Goal: Register for event/course

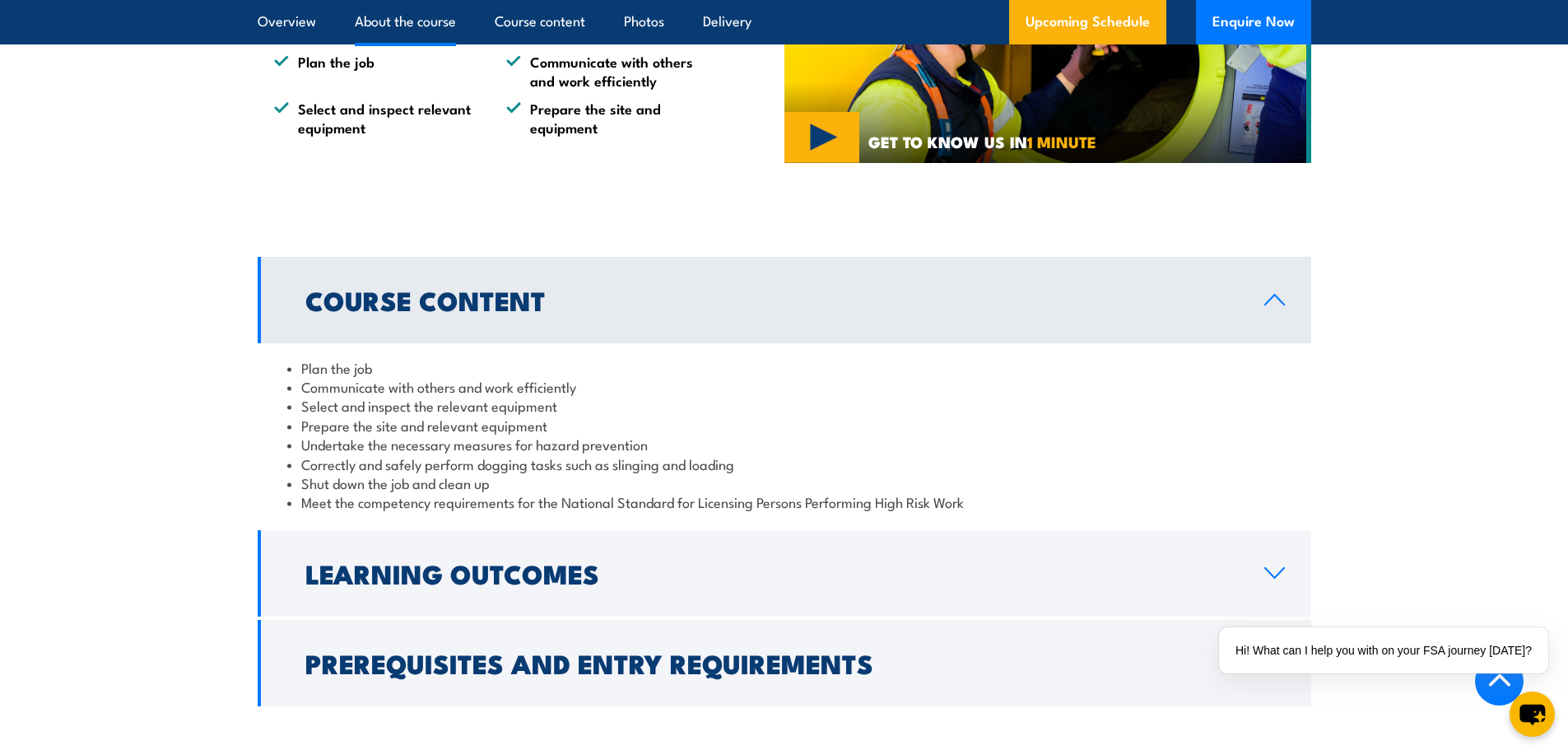
scroll to position [1153, 0]
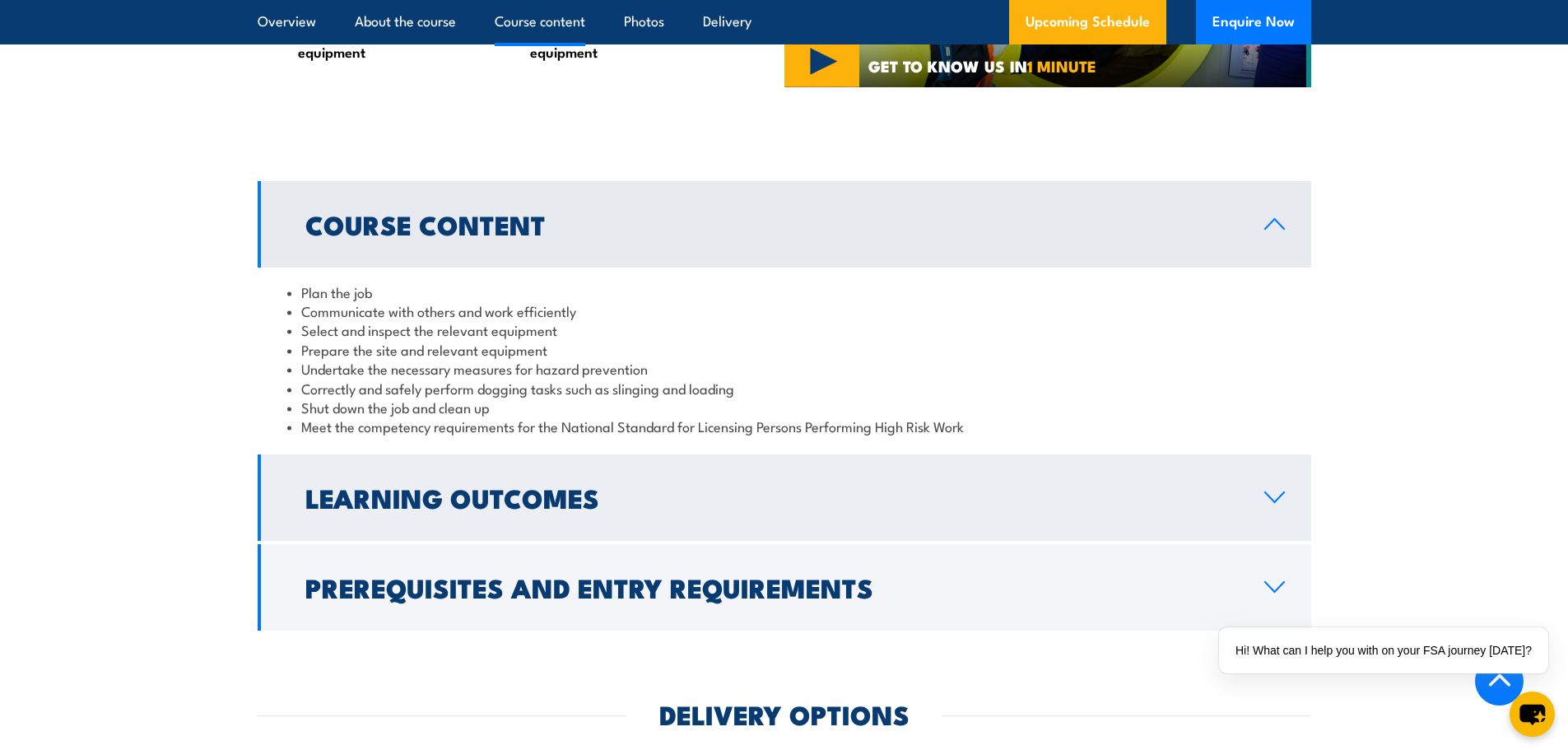
click at [444, 496] on h2 "Learning Outcomes" at bounding box center [772, 497] width 933 height 23
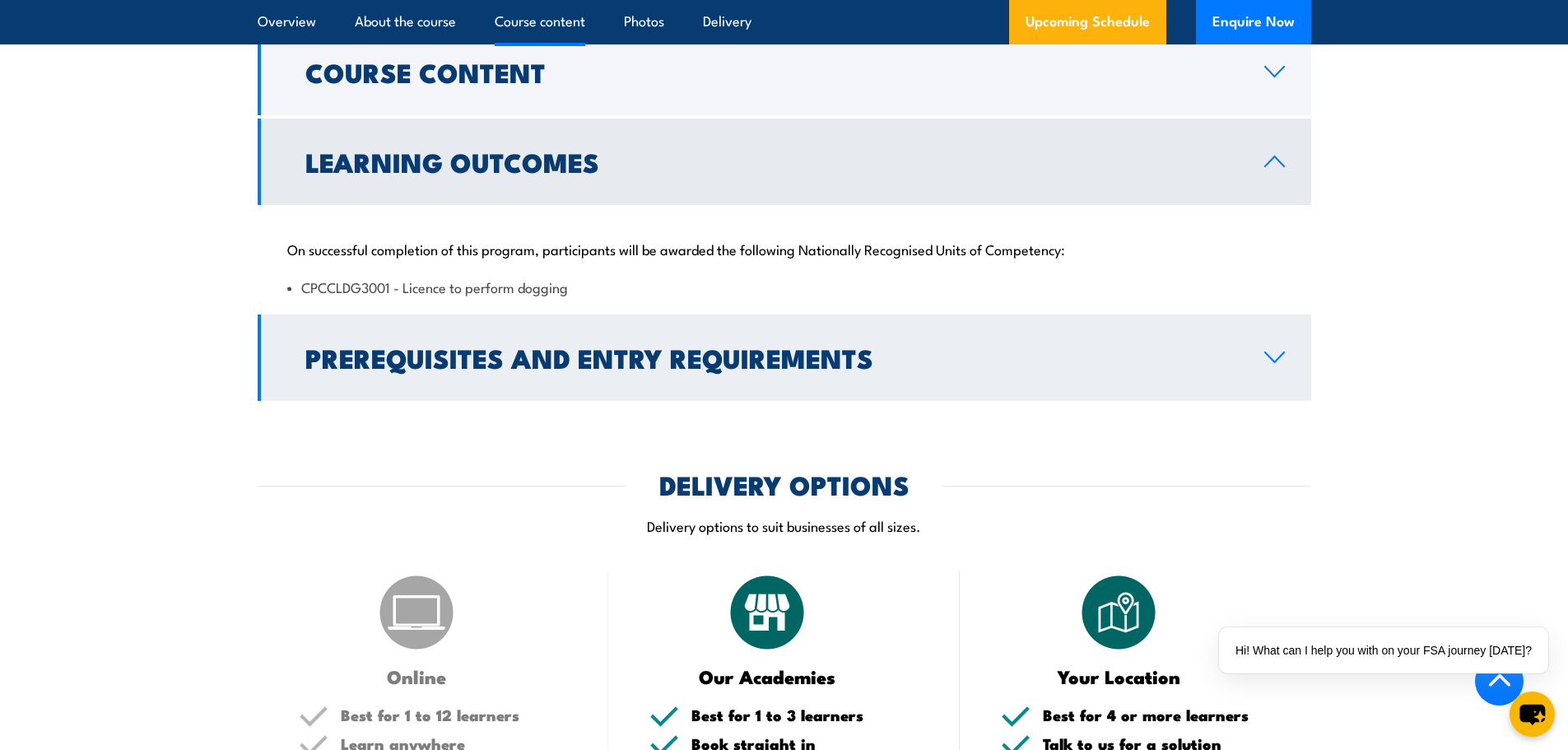
scroll to position [1317, 0]
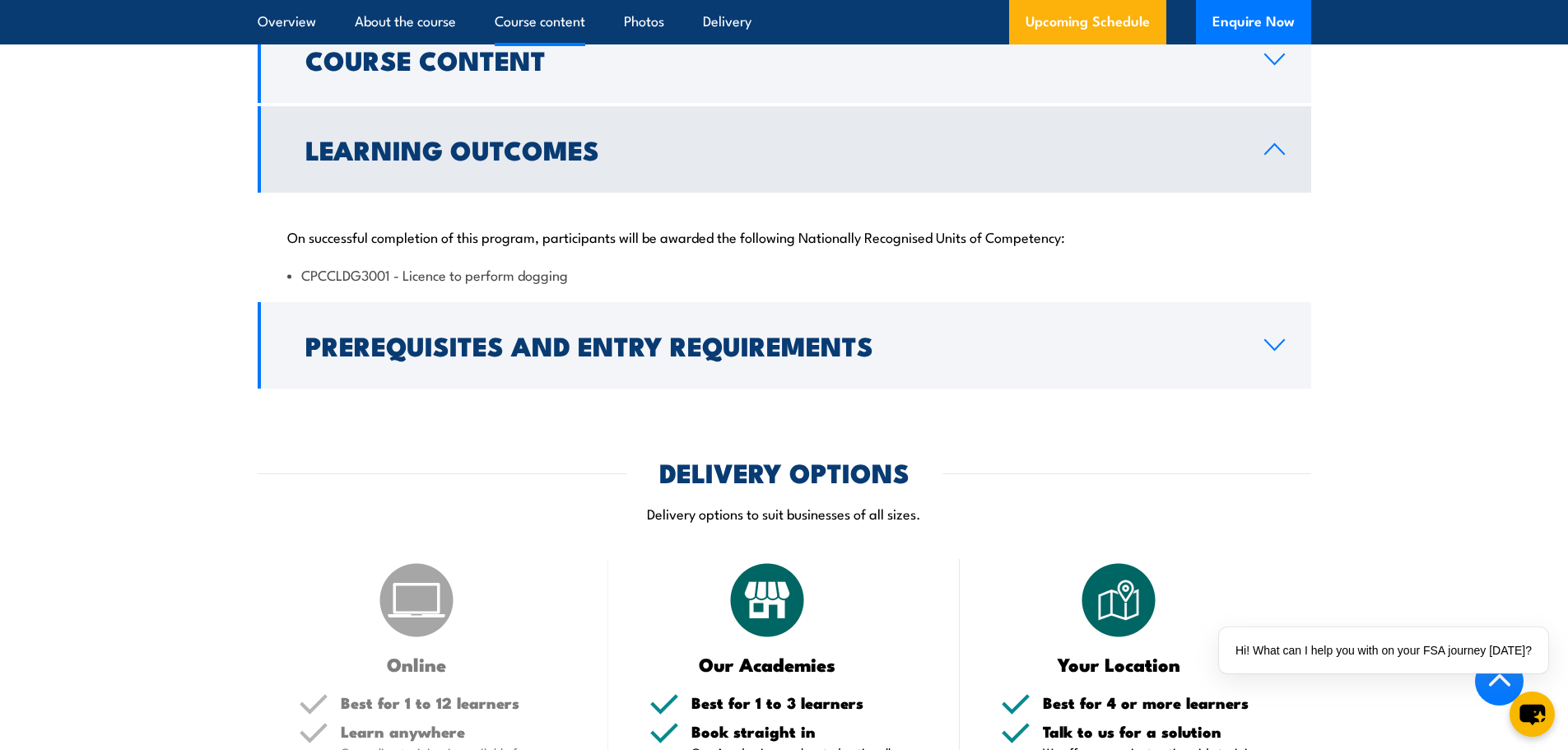
click at [629, 356] on h2 "Prerequisites and Entry Requirements" at bounding box center [772, 345] width 933 height 23
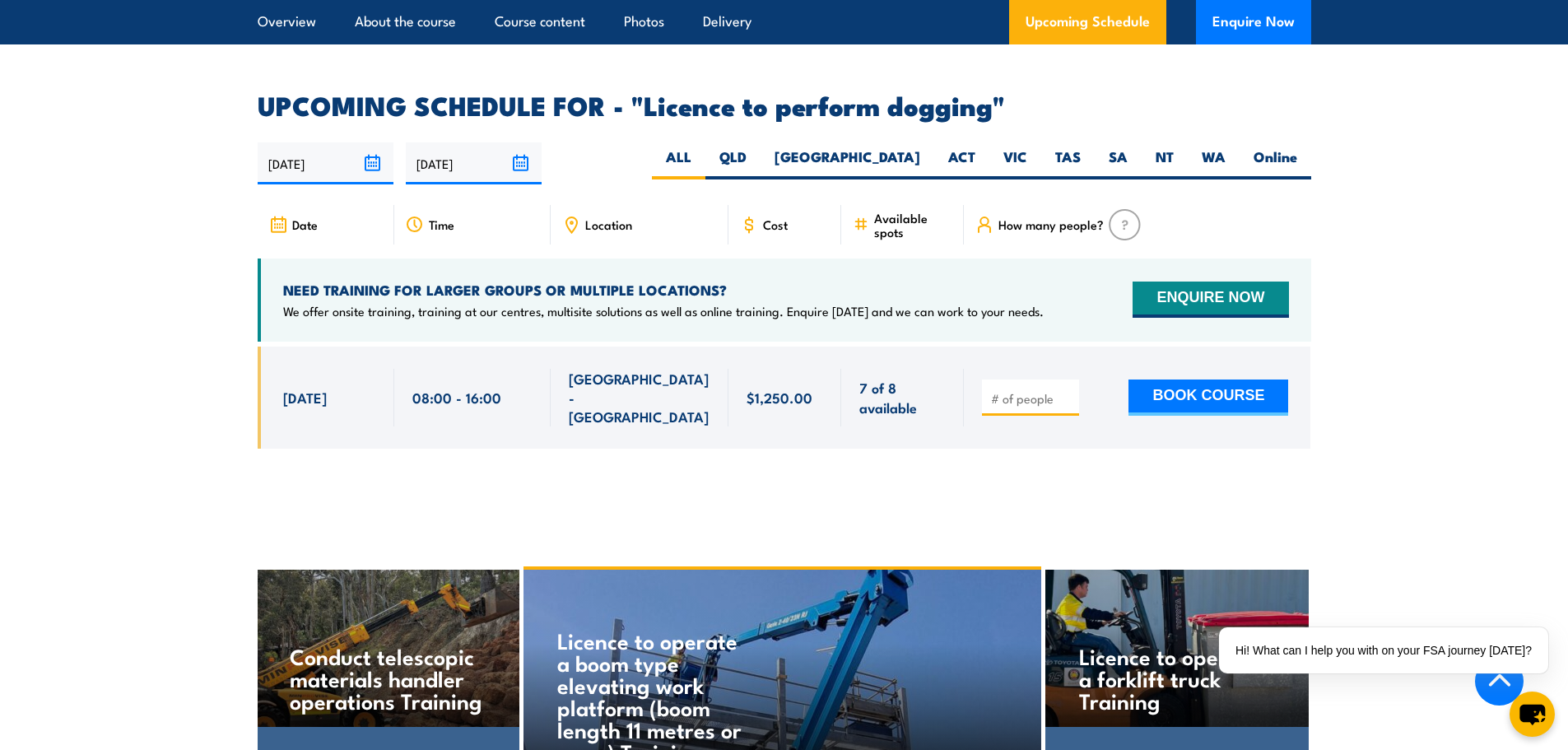
scroll to position [2634, 0]
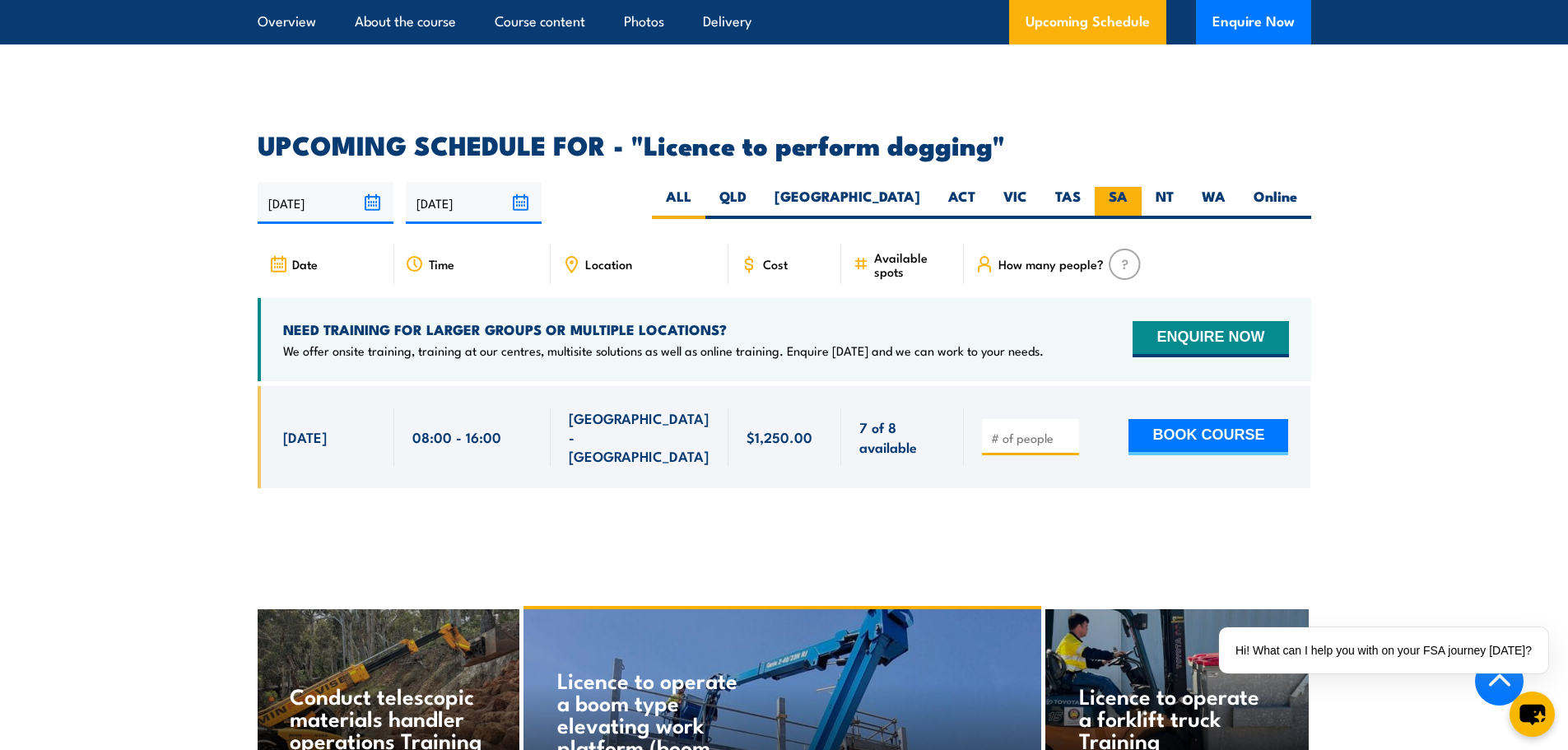
click at [1108, 187] on label "SA" at bounding box center [1118, 203] width 47 height 32
click at [1128, 187] on input "SA" at bounding box center [1133, 192] width 10 height 10
radio input "true"
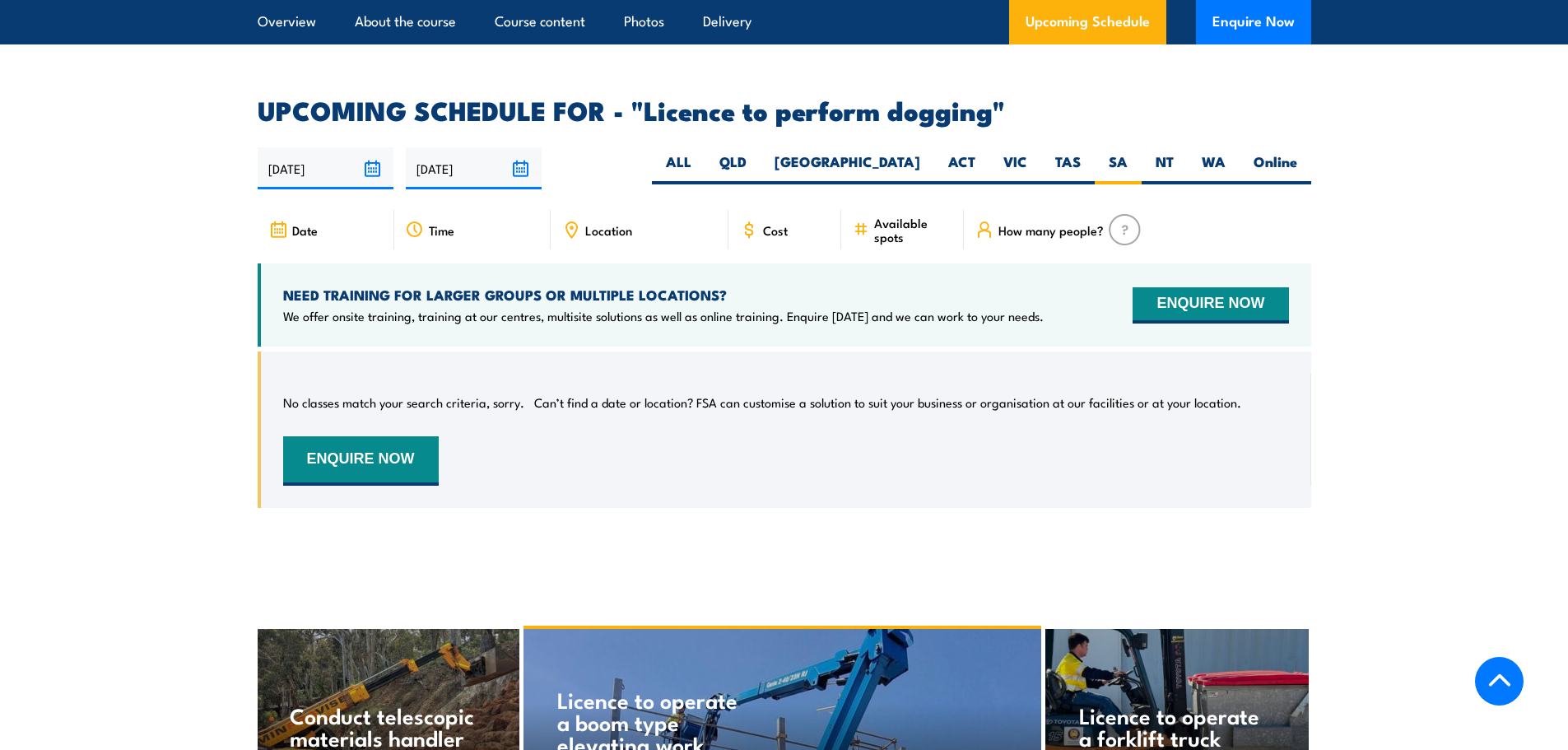
scroll to position [2177, 0]
